Goal: Check status: Check status

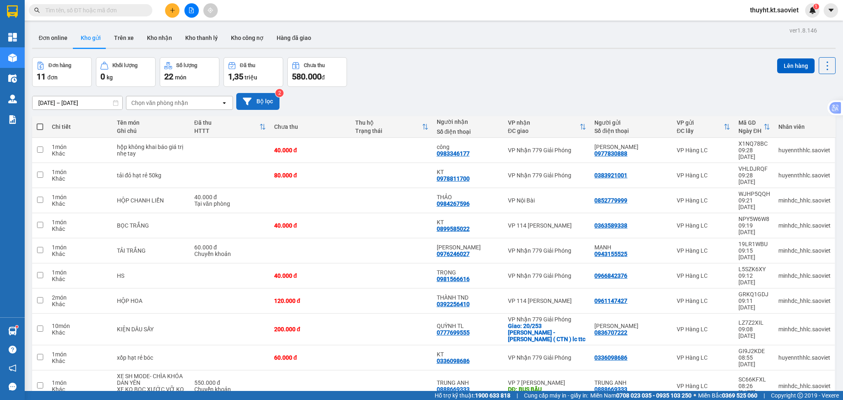
click at [249, 99] on icon at bounding box center [247, 101] width 9 height 7
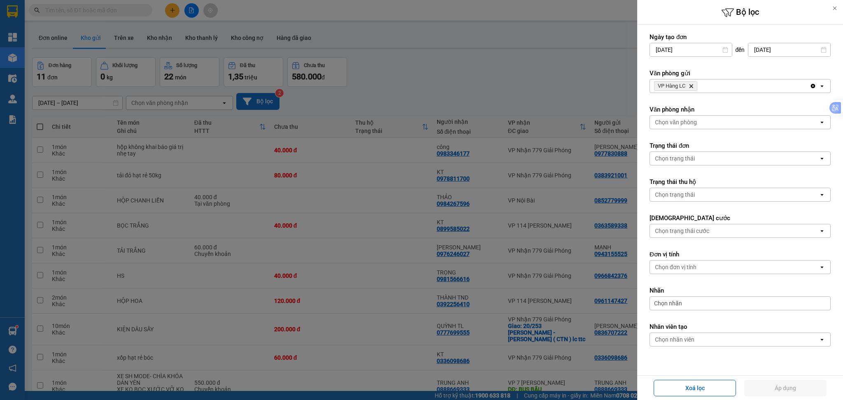
click at [779, 48] on input "[DATE]" at bounding box center [789, 49] width 82 height 13
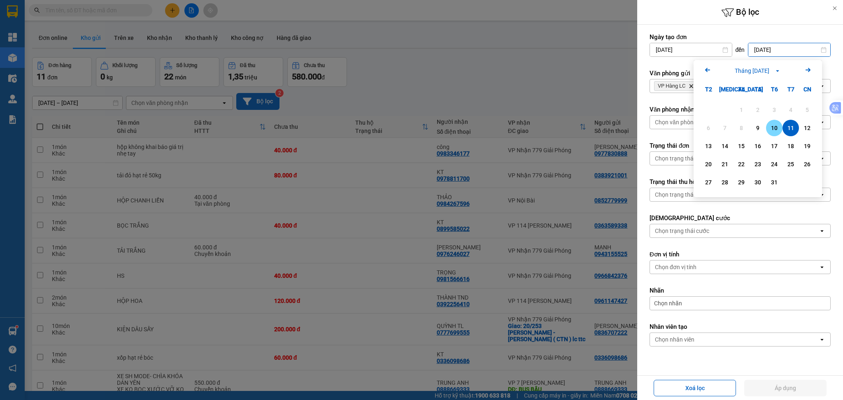
click at [773, 124] on div "10" at bounding box center [774, 128] width 12 height 10
type input "[DATE]"
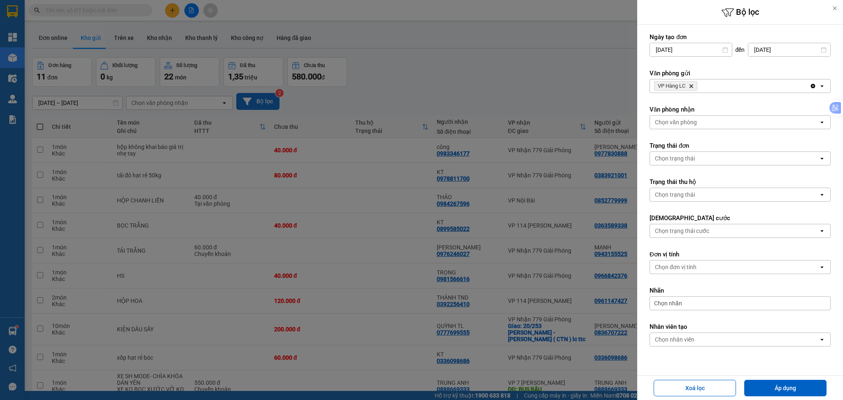
click at [749, 84] on div "VP Hàng LC Delete" at bounding box center [730, 85] width 160 height 13
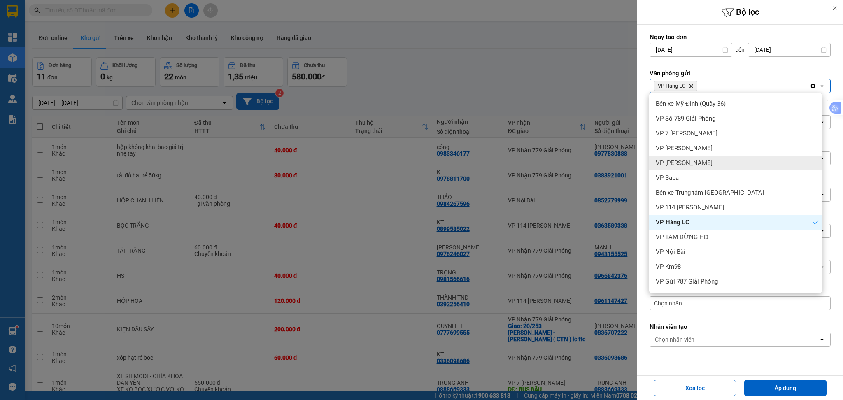
click at [719, 156] on div "VP [PERSON_NAME]" at bounding box center [735, 163] width 173 height 15
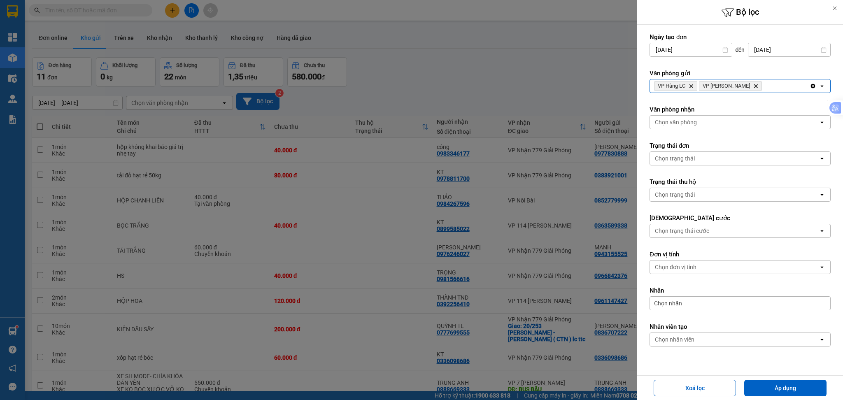
click at [760, 89] on div "VP Hàng LC Delete VP Bảo Hà Delete" at bounding box center [730, 85] width 160 height 13
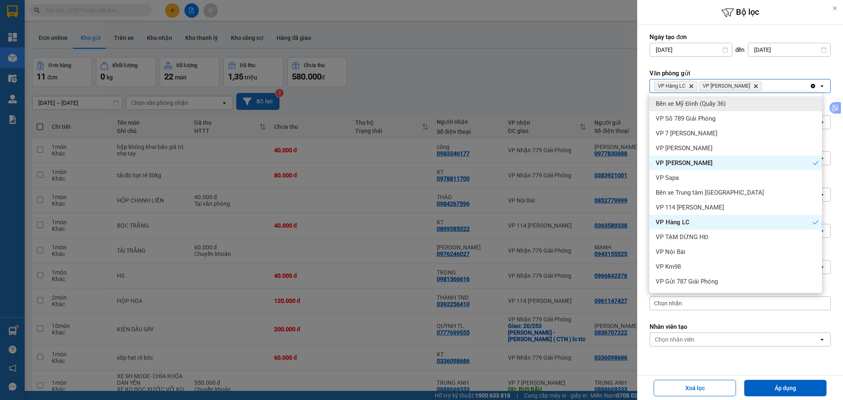
click at [751, 105] on div "Bến xe Mỹ Đình (Quầy 36)" at bounding box center [735, 103] width 173 height 15
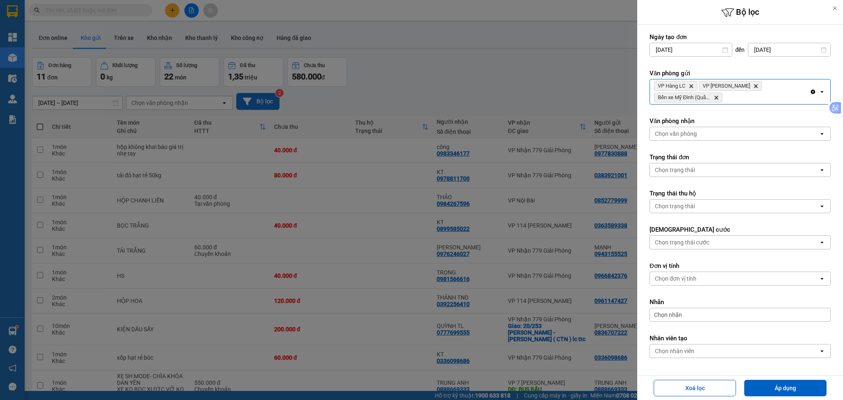
click at [765, 93] on div "VP Hàng LC Delete VP [PERSON_NAME] Delete Bến xe Mỹ Đình (Quầy 36) Delete" at bounding box center [730, 91] width 160 height 25
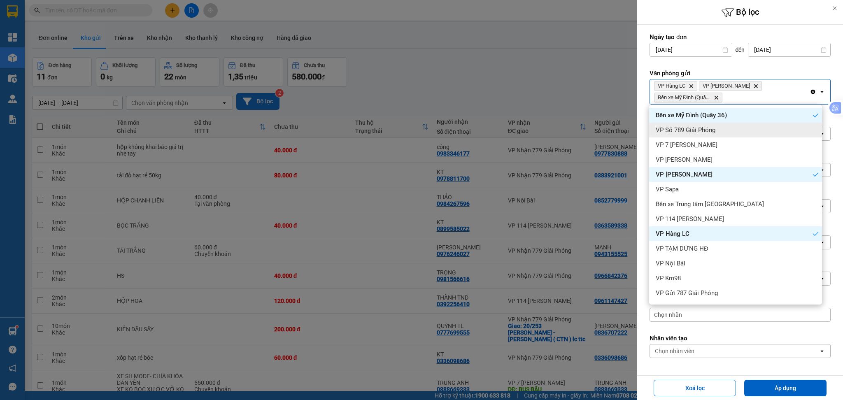
click at [749, 132] on div "VP Số 789 Giải Phóng" at bounding box center [735, 130] width 173 height 15
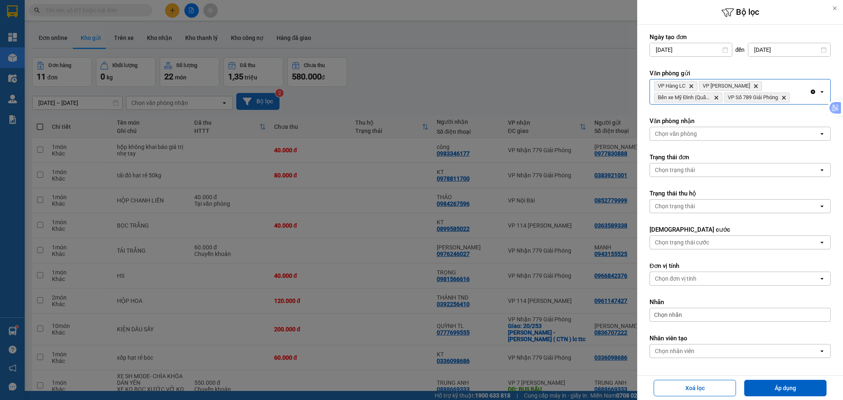
click at [792, 99] on input "Selected VP Hàng LC, VP Bảo Hà, Bến xe Mỹ Đình (Quầy 36), VP Số 789 Giải Phóng." at bounding box center [791, 97] width 1 height 8
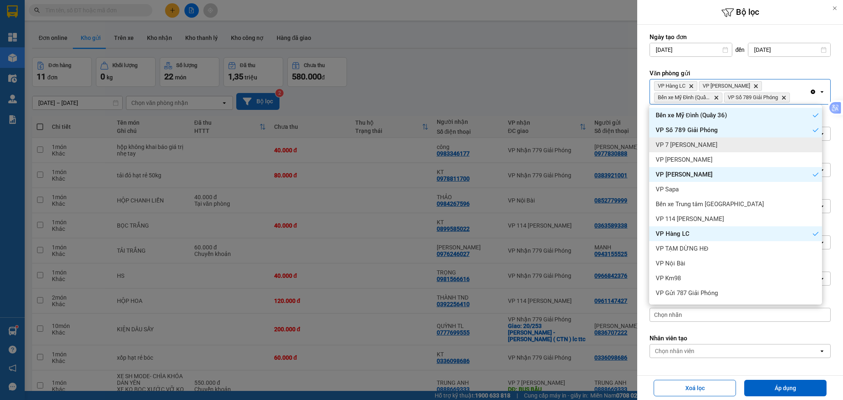
click at [742, 142] on div "VP 7 [PERSON_NAME]" at bounding box center [735, 144] width 173 height 15
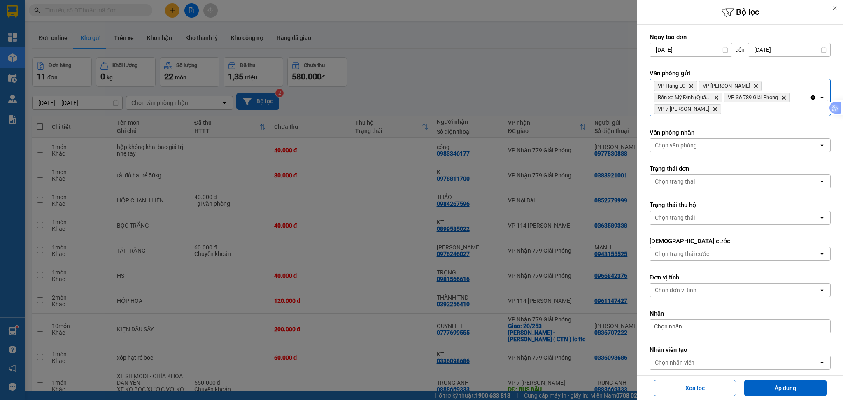
click at [746, 113] on div "VP Hàng LC Delete VP [PERSON_NAME] Delete Bến xe Mỹ Đình (Quầy 36) Delete VP Số…" at bounding box center [730, 97] width 160 height 36
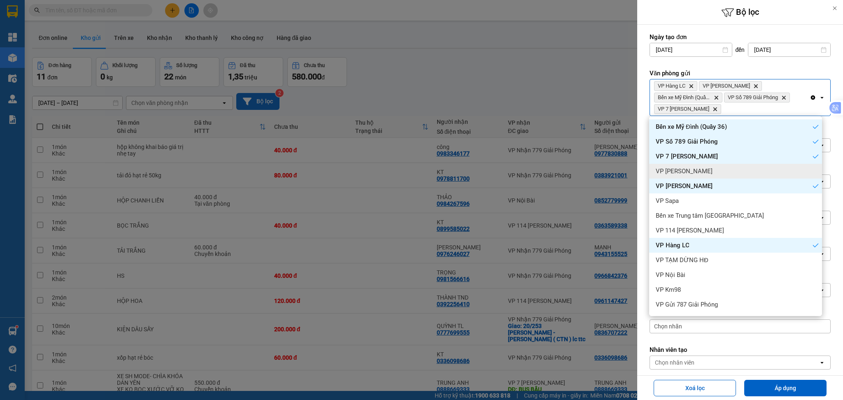
click at [718, 167] on div "VP [PERSON_NAME]" at bounding box center [735, 171] width 173 height 15
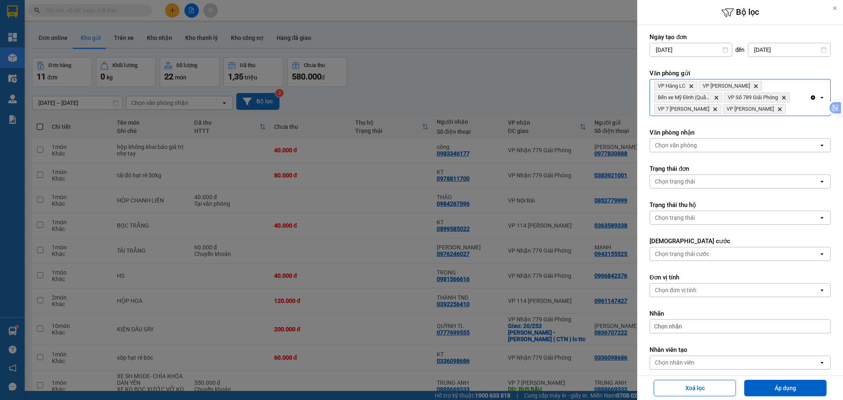
click at [781, 112] on div "VP Hàng LC Delete VP [PERSON_NAME] Delete Bến xe Mỹ Đình (Quầy 36) Delete VP Số…" at bounding box center [730, 97] width 160 height 36
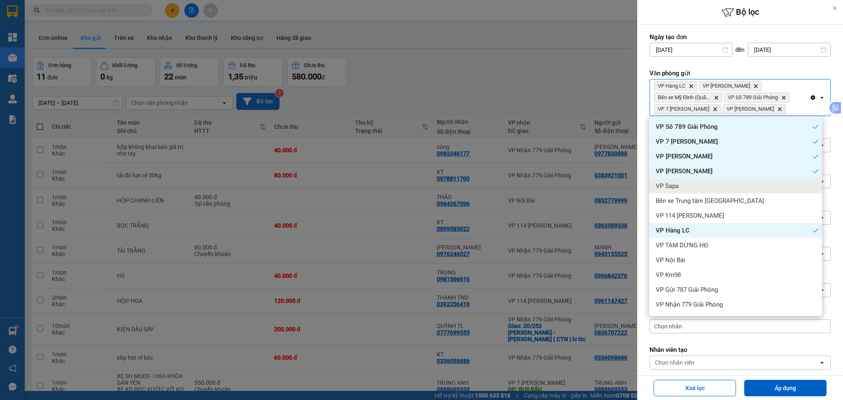
scroll to position [28, 0]
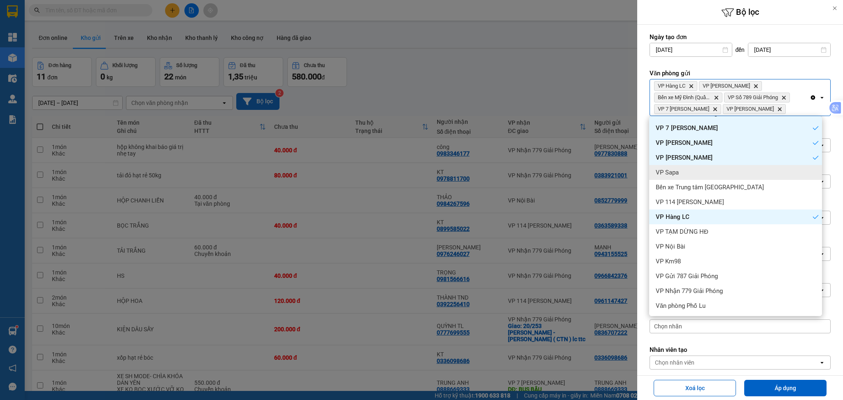
click at [726, 175] on div "VP Sapa" at bounding box center [735, 172] width 173 height 15
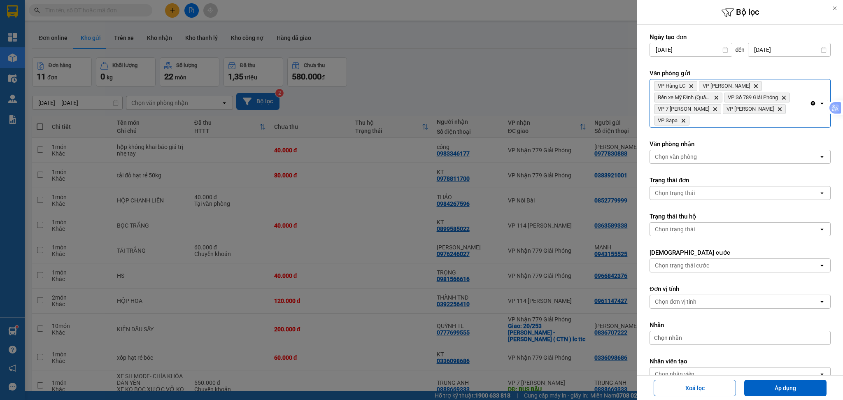
click at [769, 116] on div "VP Hàng LC Delete VP [PERSON_NAME] Delete Bến xe Mỹ Đình (Quầy 36) Delete VP Số…" at bounding box center [730, 103] width 160 height 48
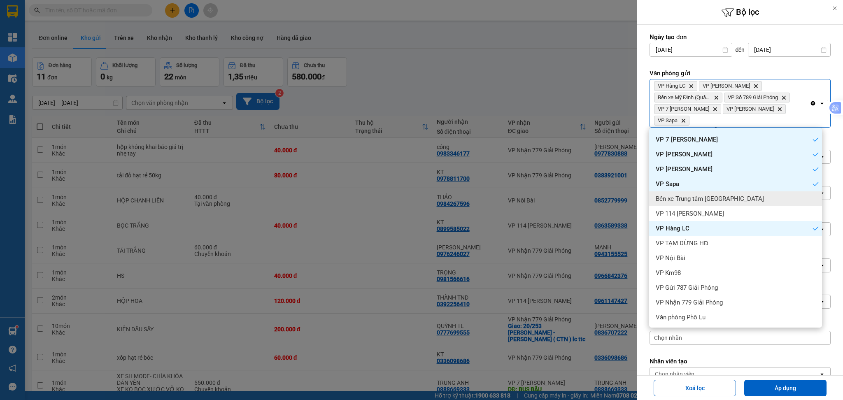
click at [723, 195] on span "Bến xe Trung tâm [GEOGRAPHIC_DATA]" at bounding box center [710, 199] width 108 height 8
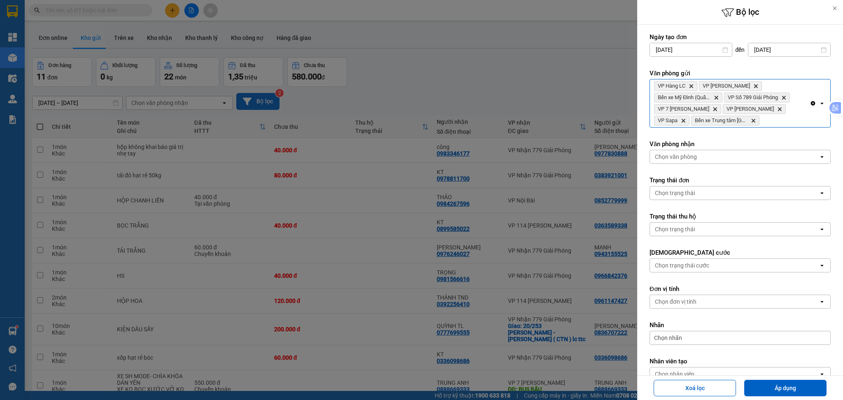
click at [774, 120] on div "VP Hàng LC Delete VP [PERSON_NAME] Delete Bến xe Mỹ Đình (Quầy 36) Delete VP Số…" at bounding box center [730, 103] width 160 height 48
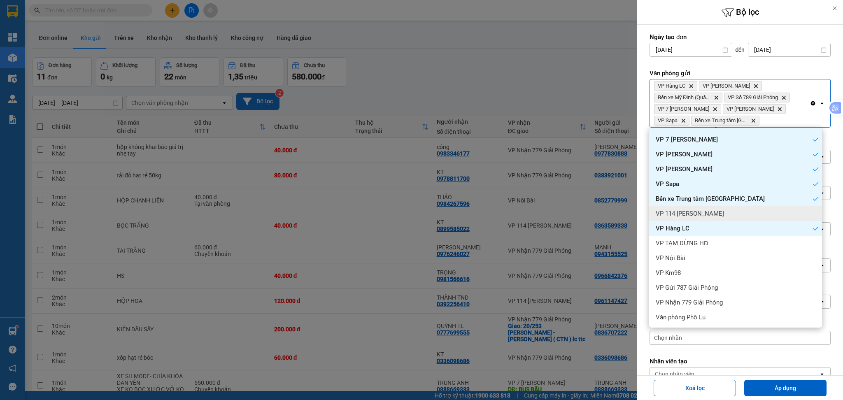
click at [745, 206] on div "VP 114 [PERSON_NAME]" at bounding box center [735, 213] width 173 height 15
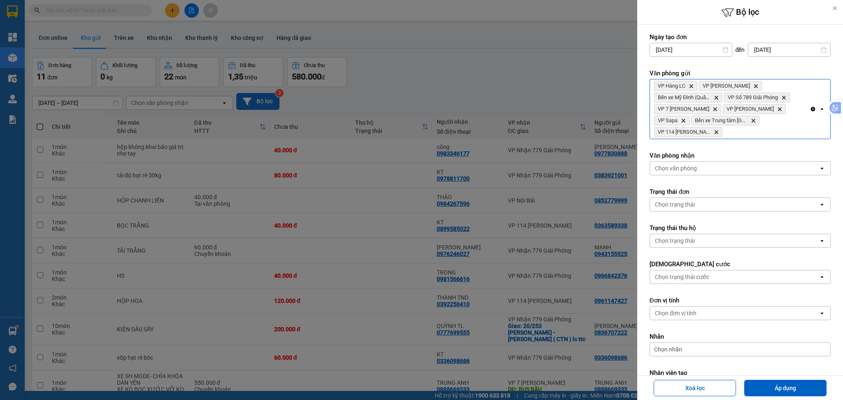
click at [778, 126] on div "VP Hàng LC Delete VP [PERSON_NAME] Delete Bến xe Mỹ Đình (Quầy 36) Delete VP Số…" at bounding box center [730, 108] width 160 height 59
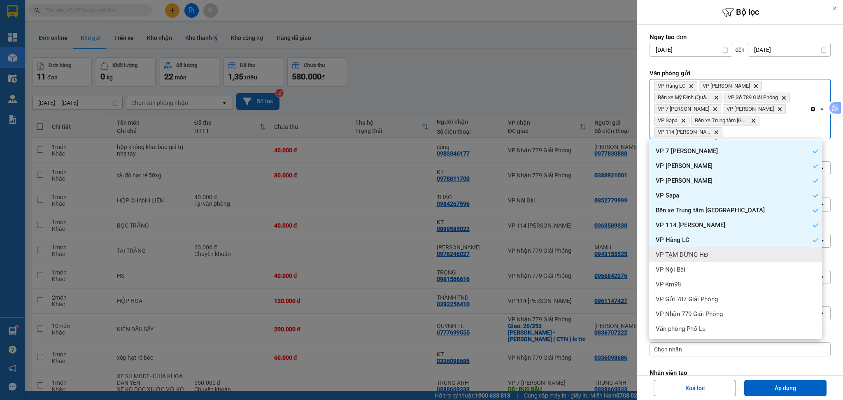
click at [722, 250] on div "VP TẠM DỪNG HĐ" at bounding box center [735, 254] width 173 height 15
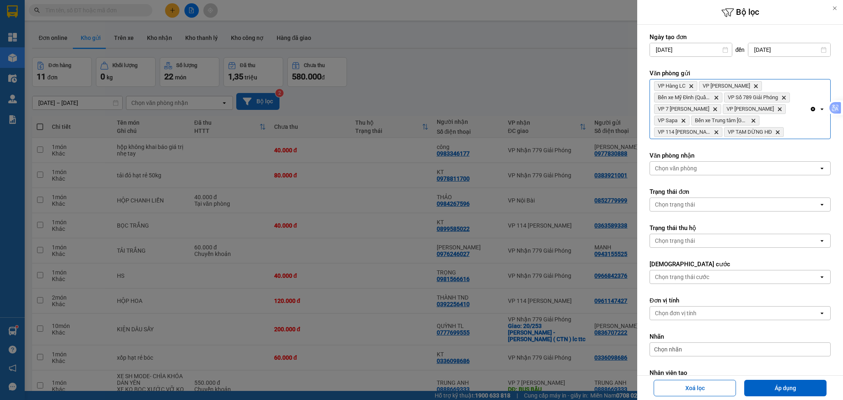
click at [792, 133] on div "VP Hàng LC Delete VP [PERSON_NAME] Delete Bến xe Mỹ Đình (Quầy 36) Delete VP Số…" at bounding box center [730, 108] width 160 height 59
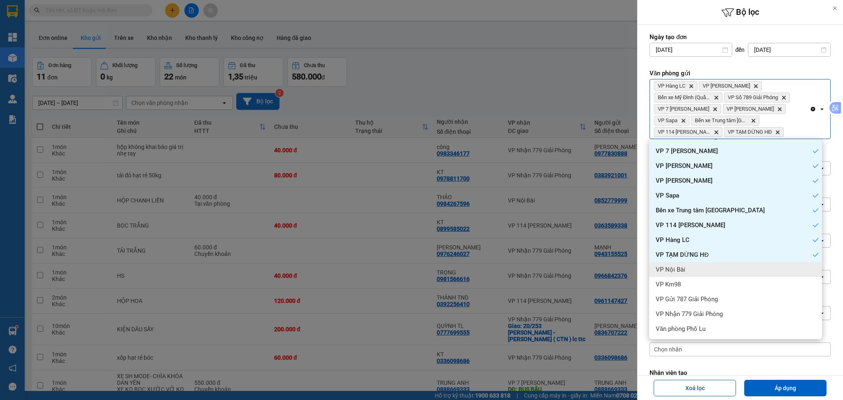
click at [723, 270] on div "VP Nội Bài" at bounding box center [735, 269] width 173 height 15
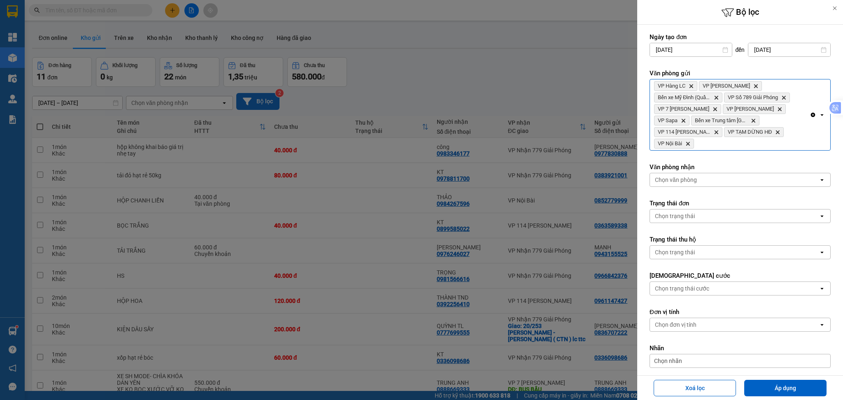
click at [764, 149] on div "VP Hàng LC Delete VP [PERSON_NAME] Delete Bến xe Mỹ Đình (Quầy 36) Delete VP Số…" at bounding box center [730, 114] width 160 height 71
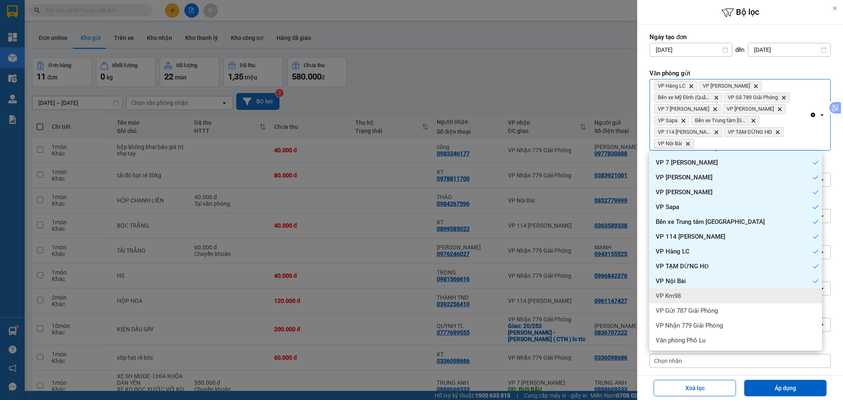
click at [728, 292] on div "VP Km98" at bounding box center [735, 295] width 173 height 15
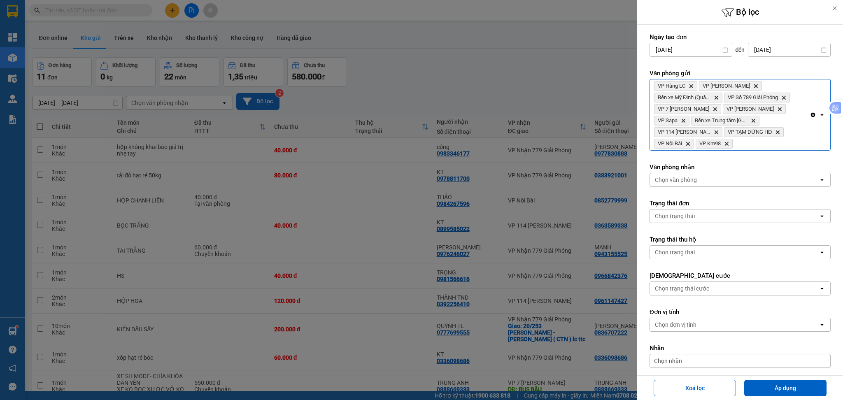
click at [765, 149] on div "VP Hàng LC Delete VP [PERSON_NAME] Delete Bến xe Mỹ Đình (Quầy 36) Delete VP Số…" at bounding box center [730, 114] width 160 height 71
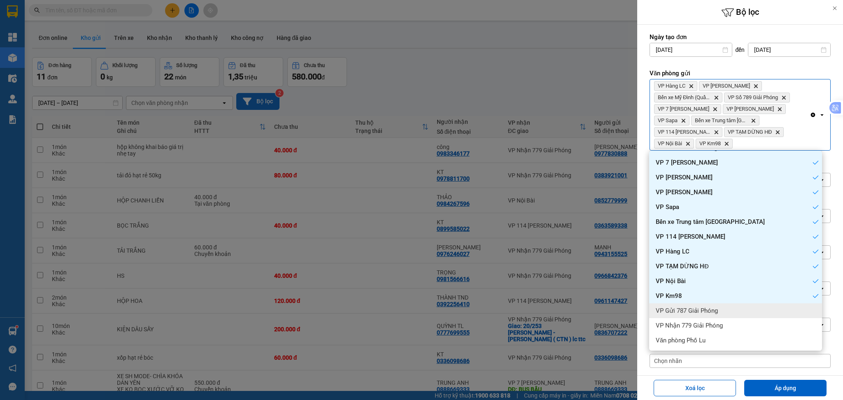
click at [732, 304] on div "VP Gửi 787 Giải Phóng" at bounding box center [735, 310] width 173 height 15
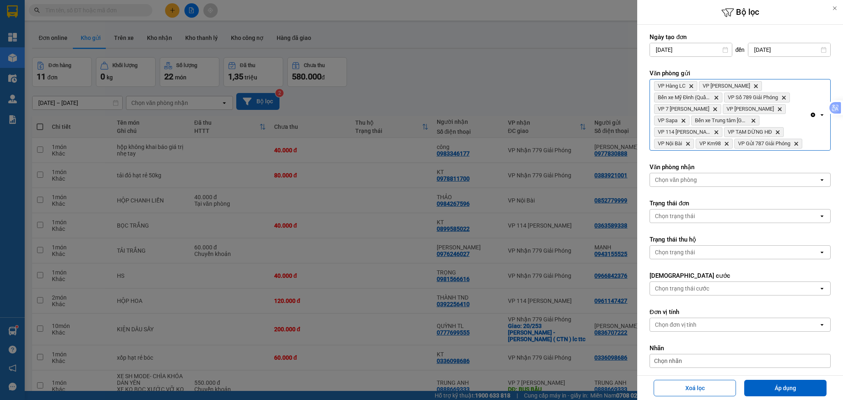
click at [772, 150] on div "VP Hàng LC Delete VP [PERSON_NAME] Delete Bến xe Mỹ Đình (Quầy 36) Delete VP Số…" at bounding box center [730, 114] width 160 height 71
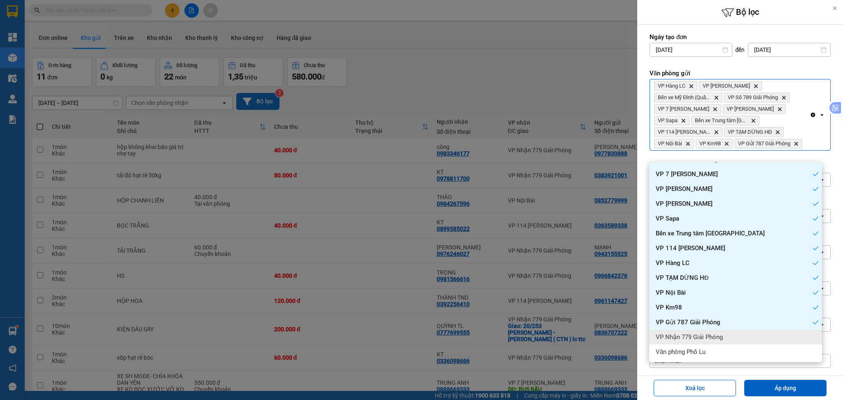
click at [740, 330] on div "VP Nhận 779 Giải Phóng" at bounding box center [735, 337] width 173 height 15
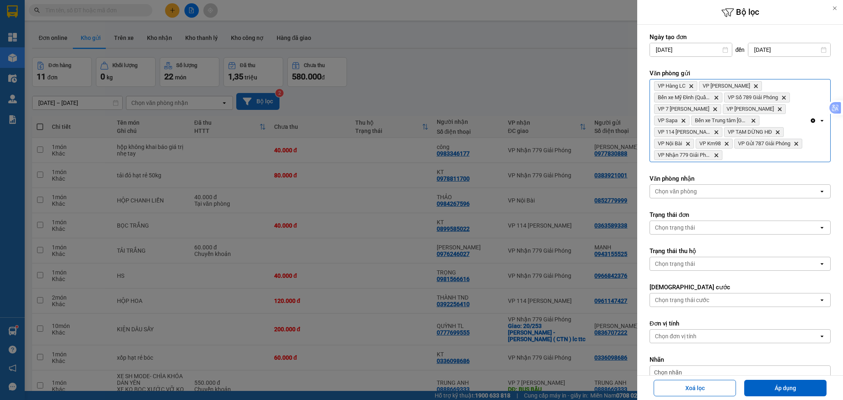
click at [809, 155] on div "Clear all open" at bounding box center [819, 120] width 21 height 82
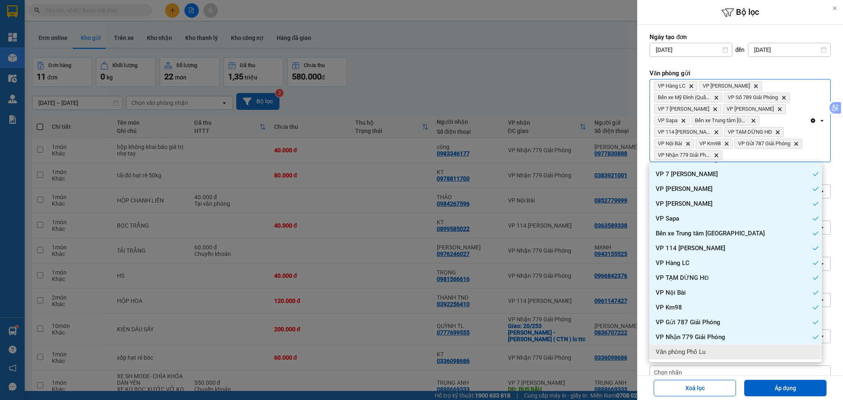
click at [732, 353] on div "Văn phòng Phố Lu" at bounding box center [735, 351] width 173 height 15
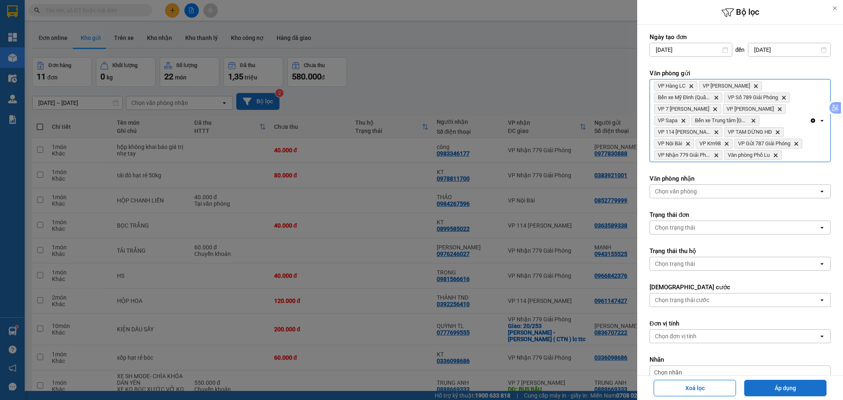
click at [774, 388] on button "Áp dụng" at bounding box center [785, 388] width 82 height 16
type input "[DATE] – [DATE]"
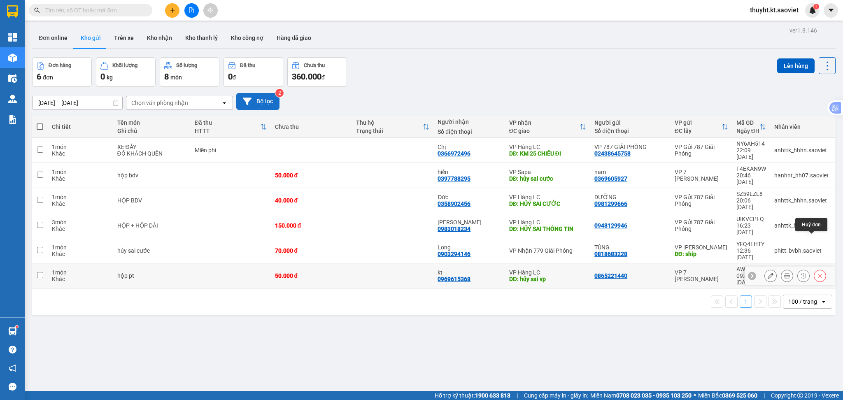
click at [818, 274] on icon at bounding box center [820, 276] width 4 height 4
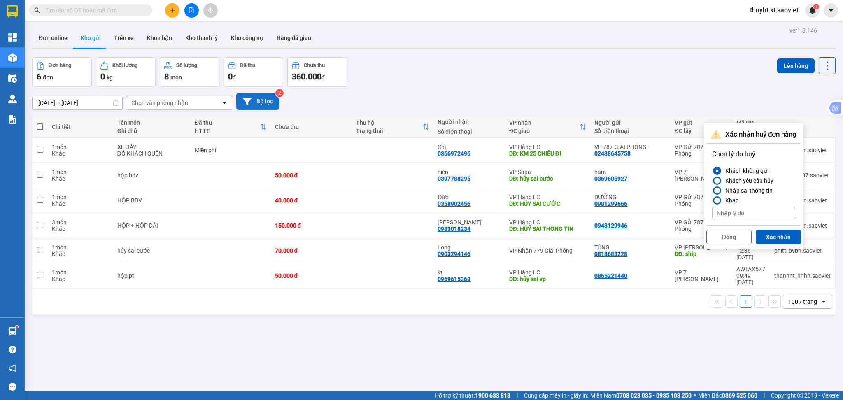
click at [740, 192] on div "Nhập sai thông tin" at bounding box center [747, 191] width 51 height 10
click at [712, 191] on input "Nhập sai thông tin" at bounding box center [712, 191] width 0 height 0
click at [771, 236] on button "Xác nhận" at bounding box center [778, 237] width 45 height 15
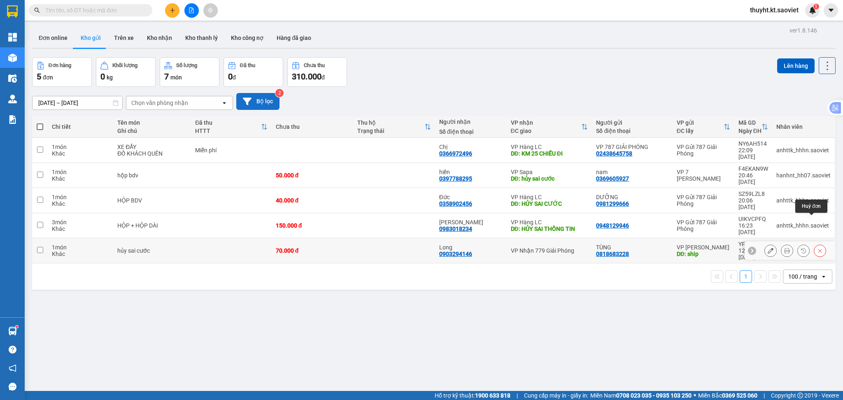
click at [817, 248] on icon at bounding box center [820, 251] width 6 height 6
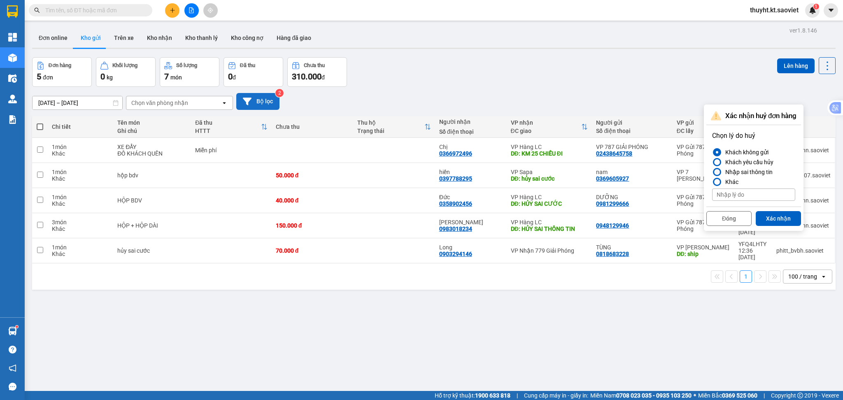
click at [745, 172] on div "Nhập sai thông tin" at bounding box center [747, 172] width 51 height 10
click at [712, 172] on input "Nhập sai thông tin" at bounding box center [712, 172] width 0 height 0
click at [765, 213] on button "Xác nhận" at bounding box center [778, 218] width 45 height 15
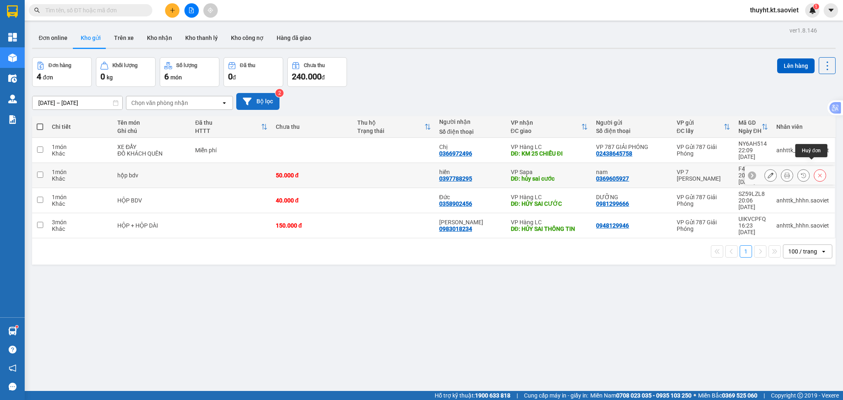
click at [814, 168] on button at bounding box center [820, 175] width 12 height 14
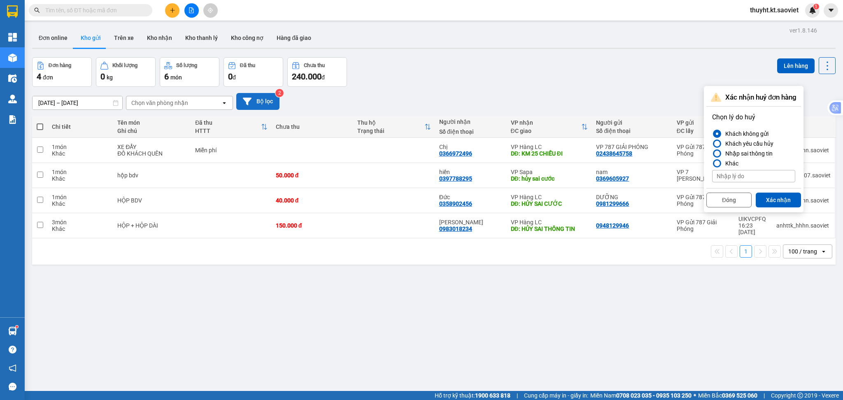
click at [744, 153] on div "Nhập sai thông tin" at bounding box center [747, 154] width 51 height 10
click at [712, 153] on input "Nhập sai thông tin" at bounding box center [712, 153] width 0 height 0
click at [770, 197] on button "Xác nhận" at bounding box center [778, 200] width 45 height 15
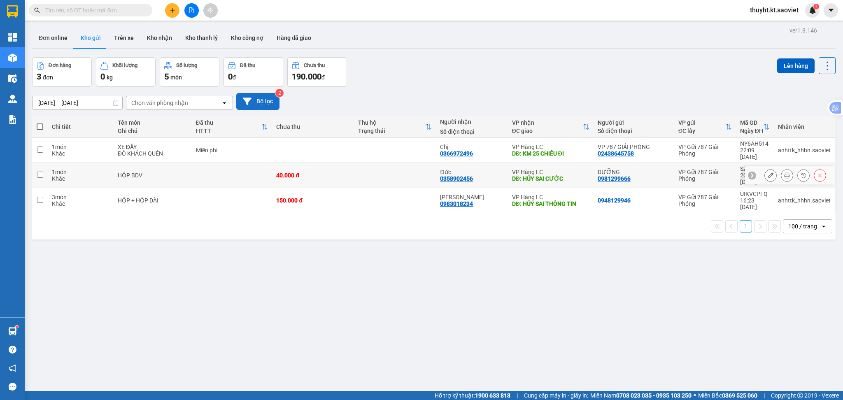
click at [820, 166] on div at bounding box center [789, 175] width 91 height 19
click at [814, 168] on button at bounding box center [820, 175] width 12 height 14
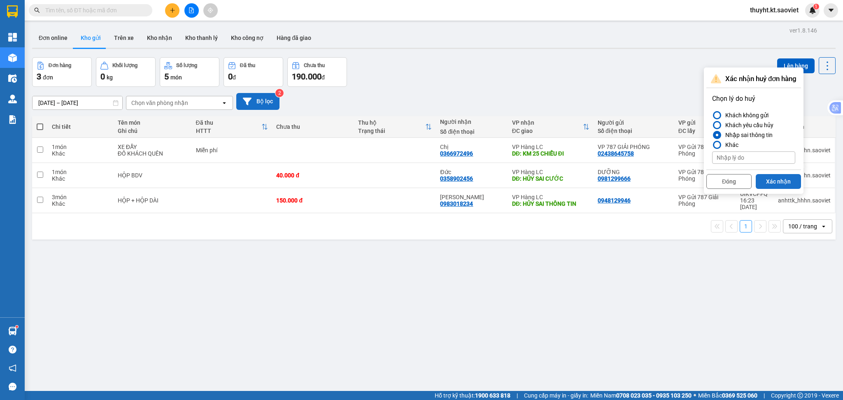
click at [764, 177] on button "Xác nhận" at bounding box center [778, 181] width 45 height 15
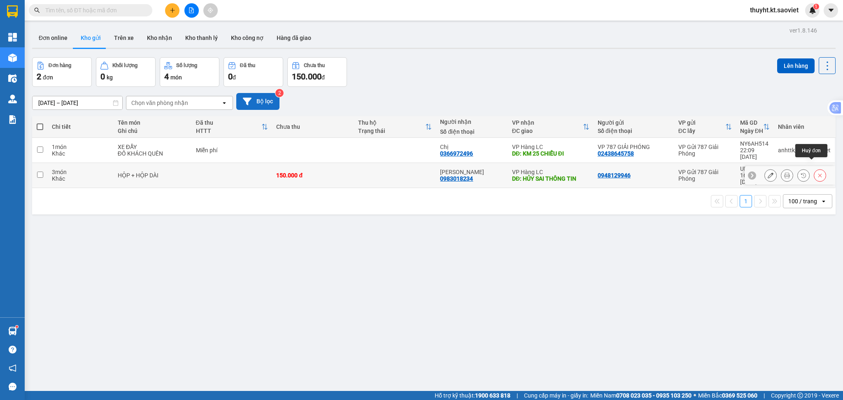
click at [817, 172] on icon at bounding box center [820, 175] width 6 height 6
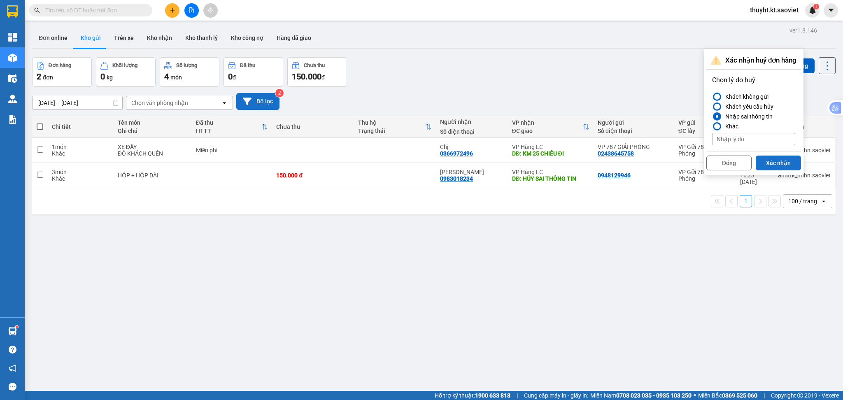
click at [764, 164] on button "Xác nhận" at bounding box center [778, 163] width 45 height 15
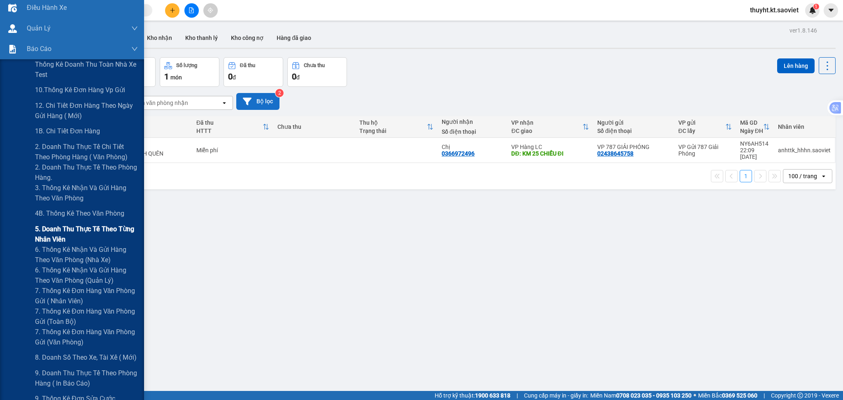
scroll to position [165, 0]
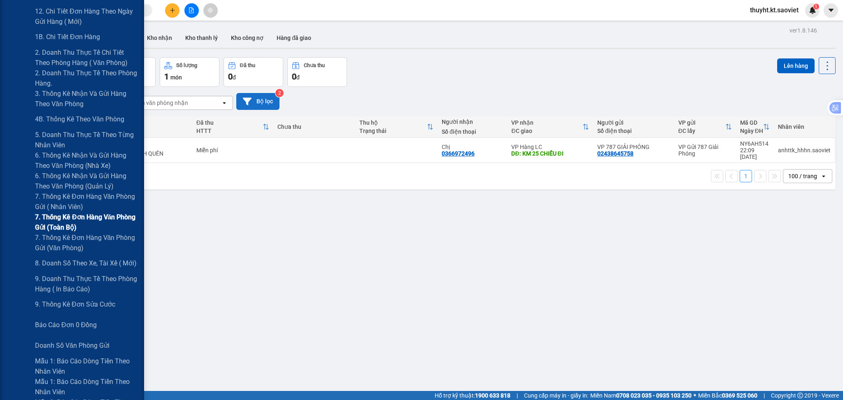
click at [60, 216] on span "7. Thống kê đơn hàng văn phòng gửi (toàn bộ)" at bounding box center [86, 222] width 103 height 21
